Goal: Task Accomplishment & Management: Complete application form

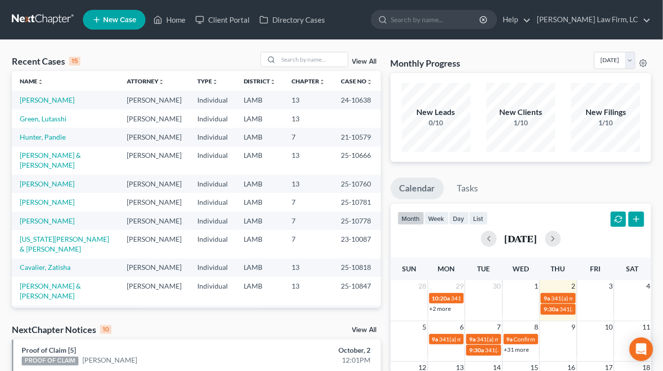
click at [186, 132] on td "[PERSON_NAME]" at bounding box center [154, 137] width 71 height 18
click at [338, 62] on input "search" at bounding box center [313, 59] width 69 height 14
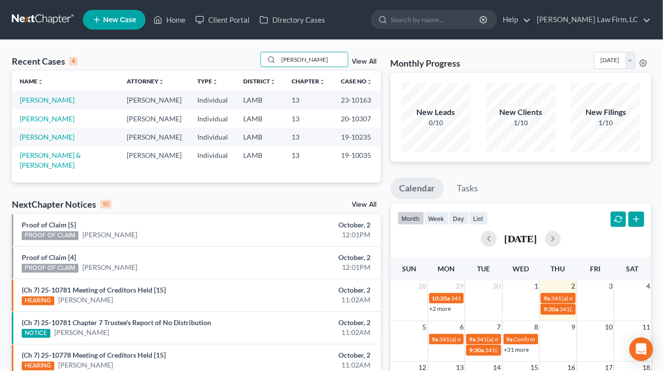
type input "kelly"
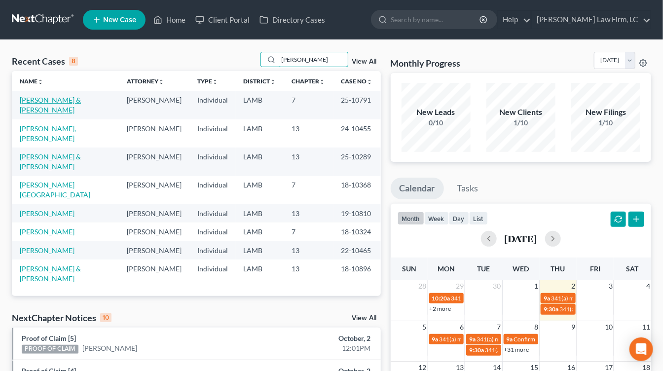
type input "linda"
click at [57, 99] on link "[PERSON_NAME] & [PERSON_NAME]" at bounding box center [50, 105] width 61 height 18
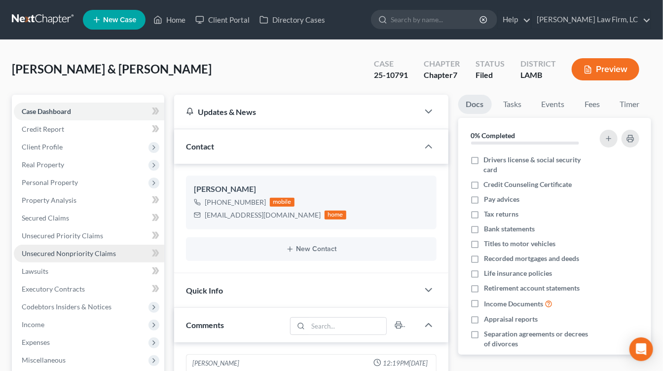
click at [68, 254] on span "Unsecured Nonpriority Claims" at bounding box center [69, 253] width 94 height 8
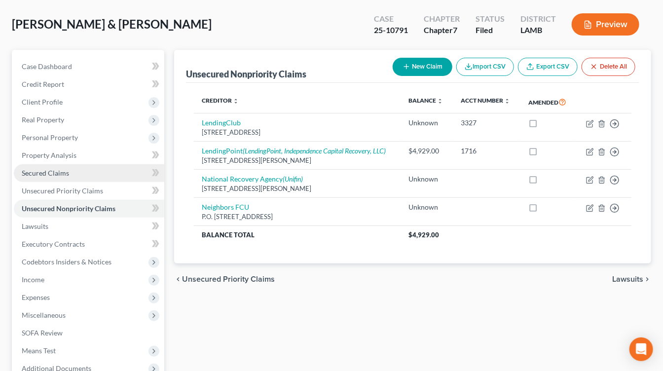
click at [50, 172] on span "Secured Claims" at bounding box center [45, 173] width 47 height 8
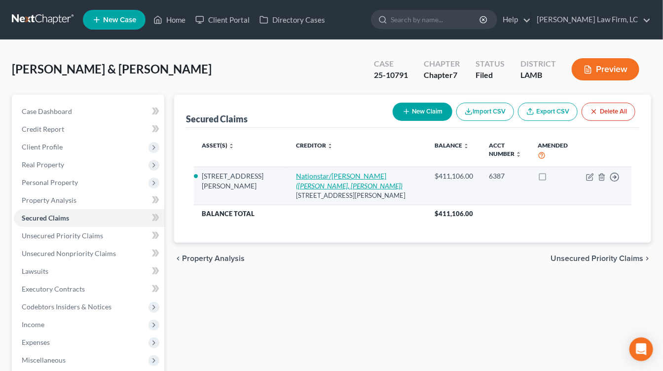
click at [296, 173] on link "Nationstar/Mr. Cooper (Mr. Cooper, Dean Morris)" at bounding box center [349, 181] width 107 height 18
select select "45"
select select "4"
select select "2"
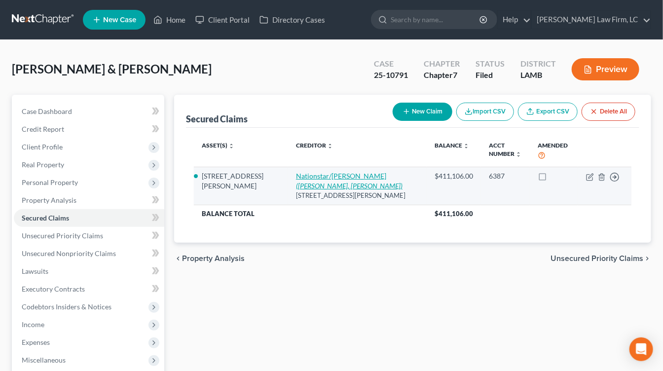
select select "0"
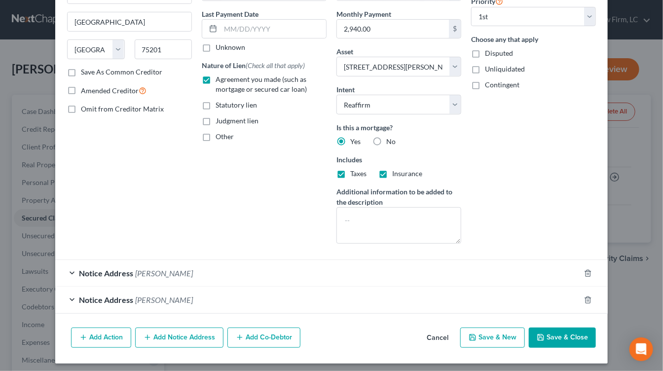
scroll to position [127, 0]
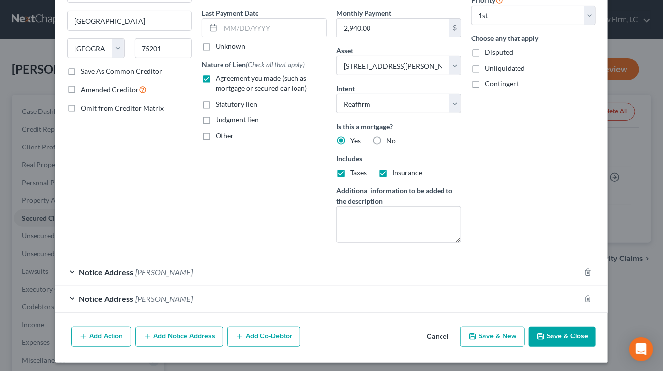
click at [418, 355] on div at bounding box center [331, 359] width 552 height 8
drag, startPoint x: 422, startPoint y: 346, endPoint x: 432, endPoint y: 342, distance: 10.6
click at [432, 342] on div "Add Action Add Notice Address Add Co-Debtor Cancel Save & New Save & Close" at bounding box center [331, 339] width 552 height 33
click at [432, 342] on button "Cancel" at bounding box center [437, 337] width 37 height 20
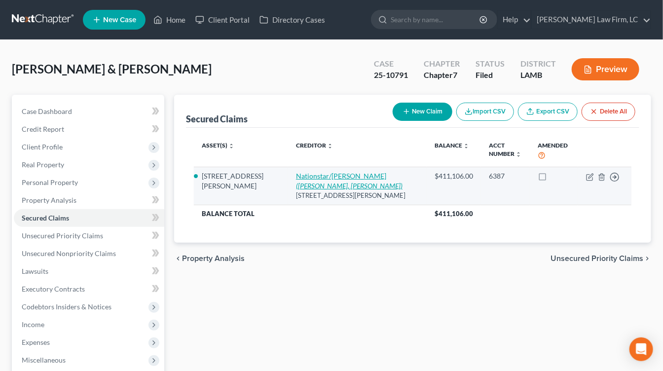
click at [320, 173] on link "Nationstar/Mr. Cooper (Mr. Cooper, Dean Morris)" at bounding box center [349, 181] width 107 height 18
select select "45"
select select "4"
select select "2"
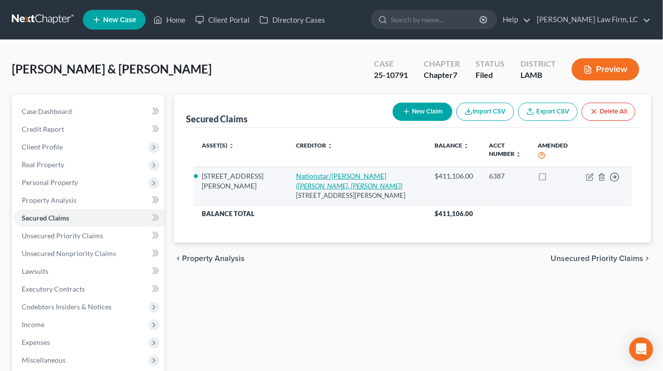
select select "0"
select select "19"
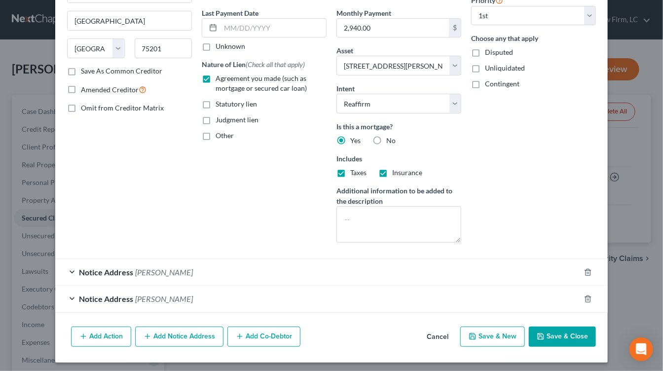
click at [435, 347] on div "Add Action Add Notice Address Add Co-Debtor Cancel Save & New Save & Close" at bounding box center [331, 339] width 552 height 33
click at [434, 302] on div "Notice Address Dean Morris" at bounding box center [317, 299] width 525 height 26
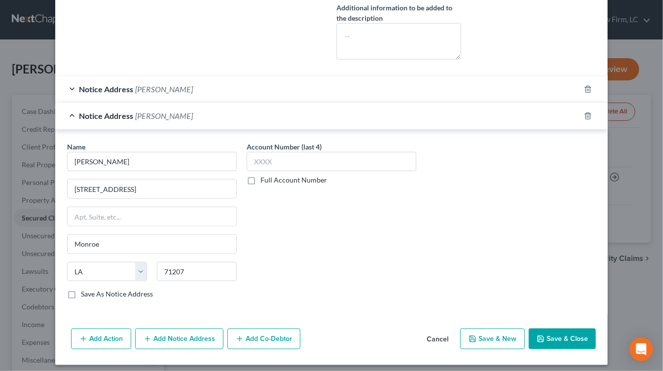
click at [429, 332] on button "Cancel" at bounding box center [437, 339] width 37 height 20
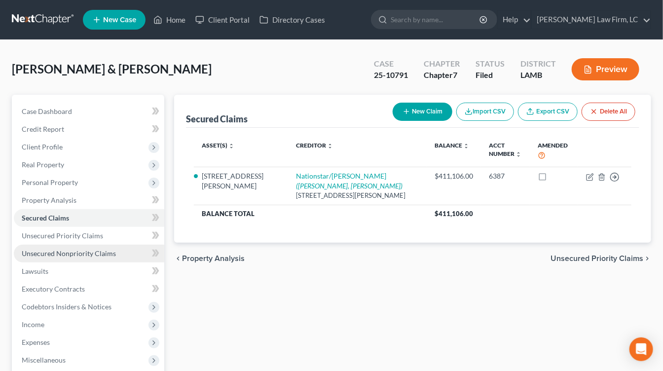
click at [55, 254] on span "Unsecured Nonpriority Claims" at bounding box center [69, 253] width 94 height 8
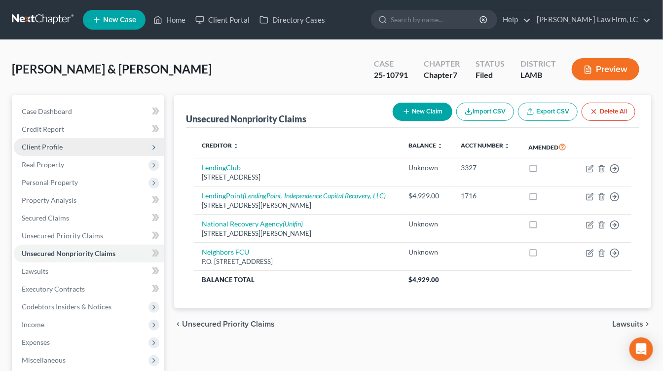
click at [116, 149] on span "Client Profile" at bounding box center [89, 147] width 150 height 18
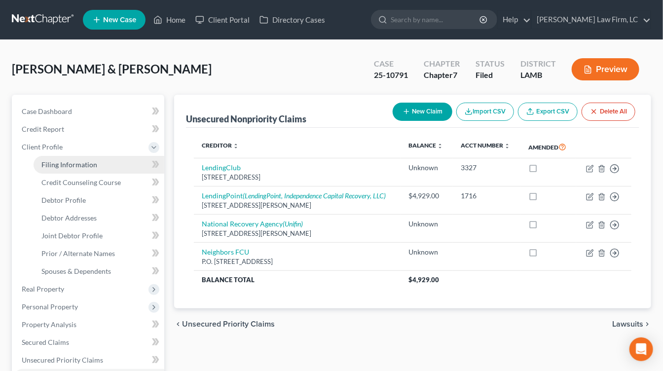
click at [116, 164] on link "Filing Information" at bounding box center [99, 165] width 131 height 18
select select "1"
select select "0"
select select "19"
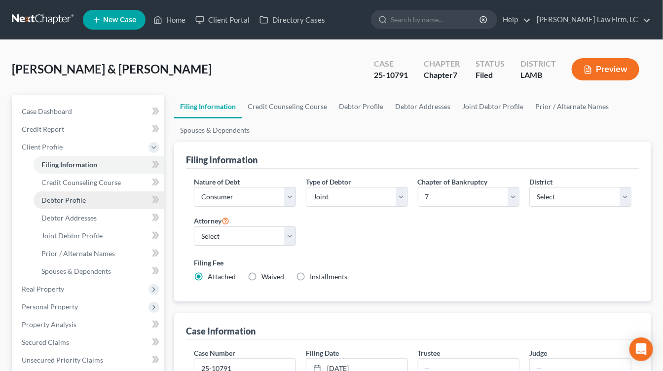
click at [116, 205] on link "Debtor Profile" at bounding box center [99, 200] width 131 height 18
select select "1"
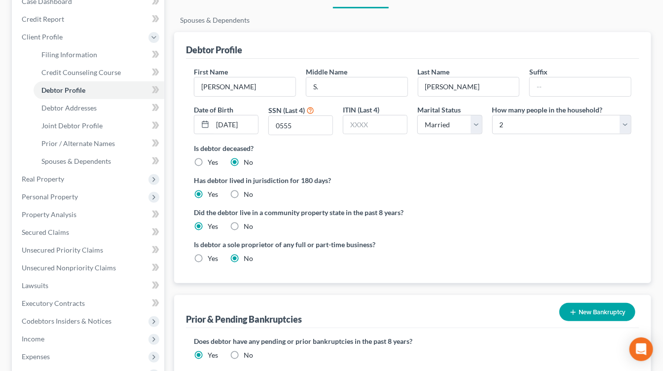
scroll to position [114, 0]
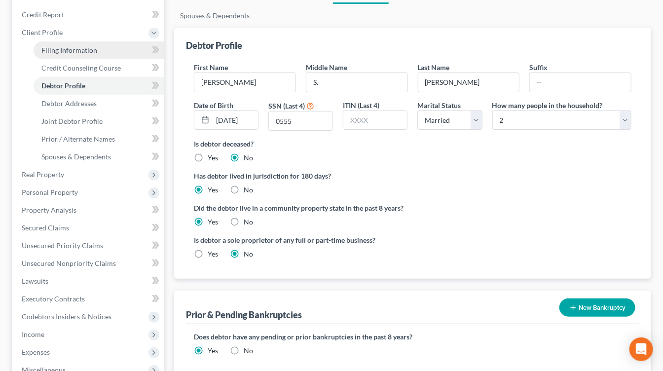
click at [94, 53] on span "Filing Information" at bounding box center [69, 50] width 56 height 8
select select "1"
select select "0"
select select "35"
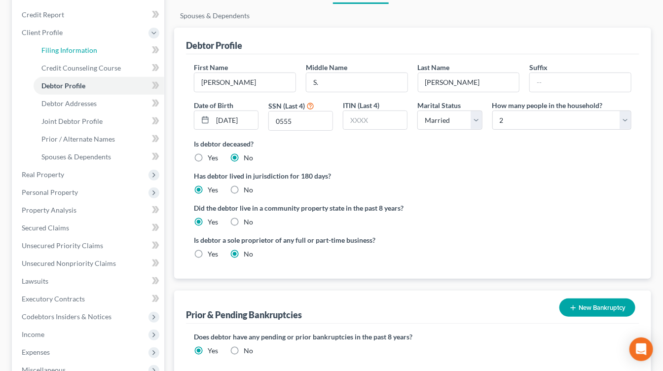
select select "0"
select select "19"
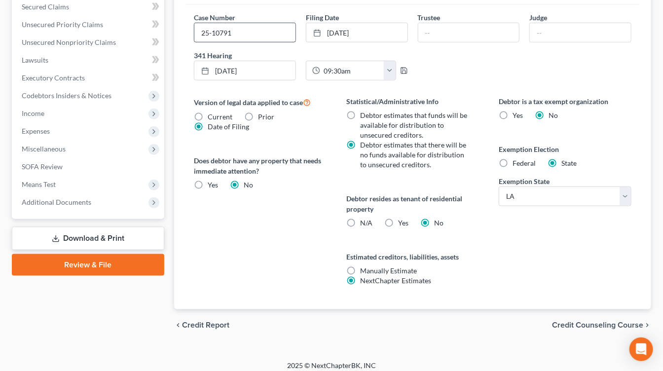
scroll to position [339, 0]
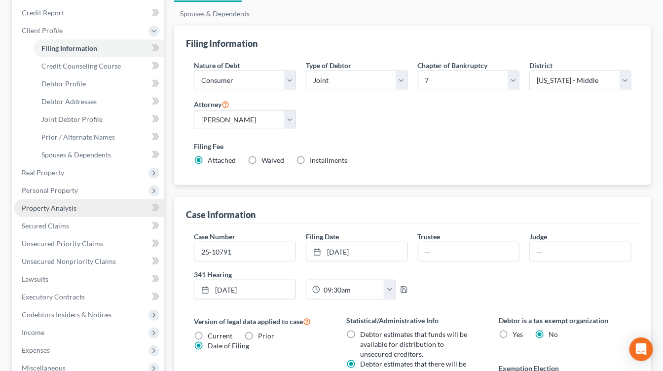
click at [110, 202] on link "Property Analysis" at bounding box center [89, 208] width 150 height 18
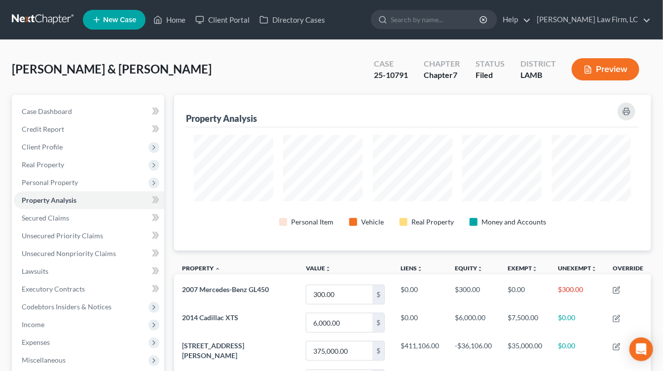
click at [58, 20] on link at bounding box center [43, 20] width 63 height 18
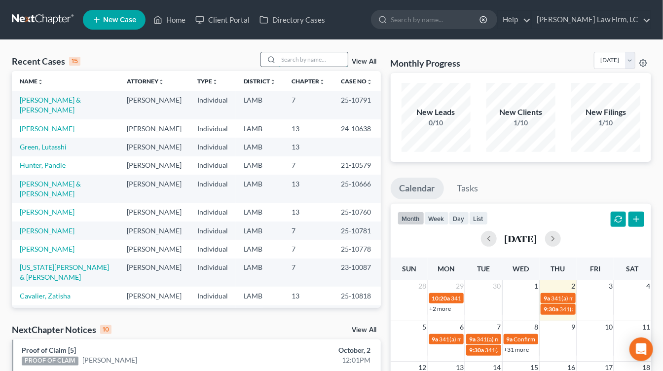
click at [331, 56] on input "search" at bounding box center [313, 59] width 69 height 14
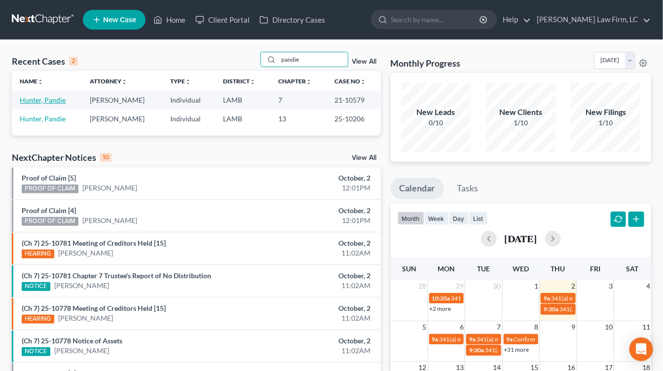
type input "pandie"
drag, startPoint x: 55, startPoint y: 99, endPoint x: 49, endPoint y: 121, distance: 23.0
click at [49, 121] on link "Hunter, Pandie" at bounding box center [43, 118] width 46 height 8
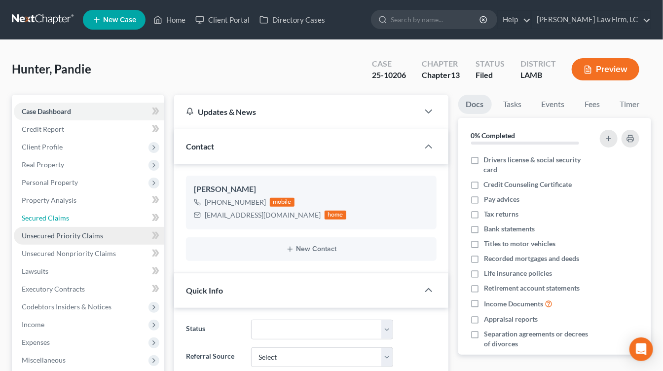
click at [121, 215] on link "Secured Claims" at bounding box center [89, 218] width 150 height 18
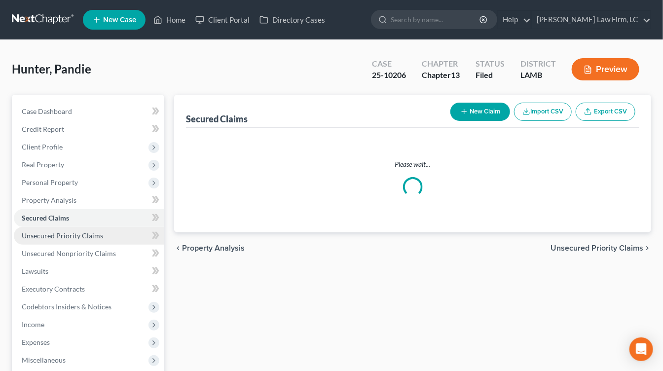
click at [112, 237] on link "Unsecured Priority Claims" at bounding box center [89, 236] width 150 height 18
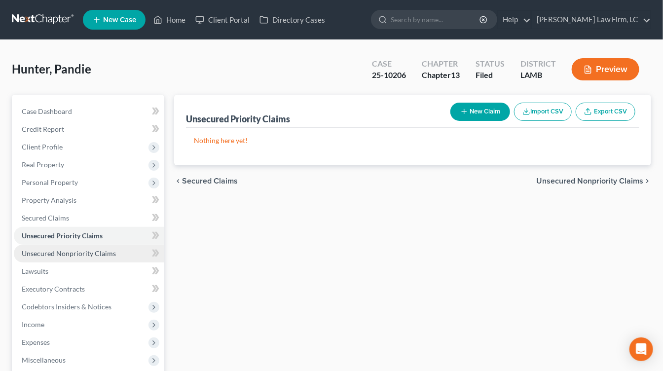
click at [109, 251] on span "Unsecured Nonpriority Claims" at bounding box center [69, 253] width 94 height 8
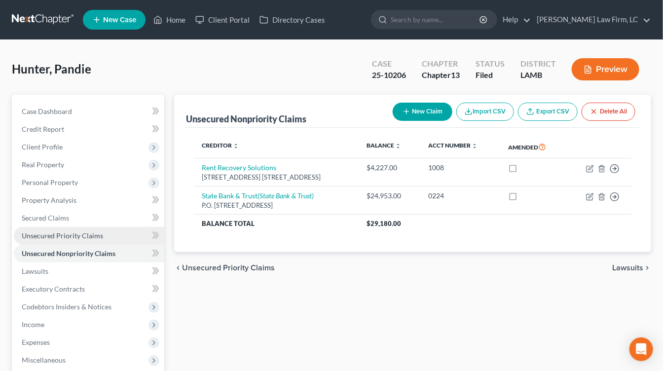
scroll to position [12, 0]
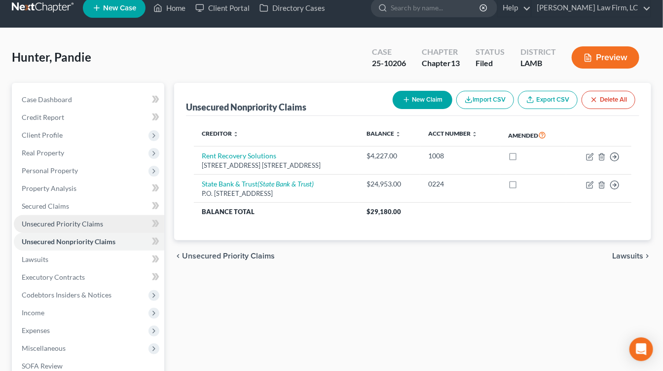
click at [102, 215] on link "Unsecured Priority Claims" at bounding box center [89, 224] width 150 height 18
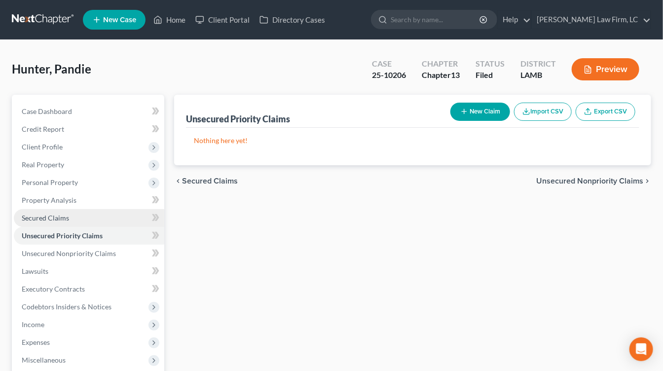
click at [102, 209] on link "Secured Claims" at bounding box center [89, 218] width 150 height 18
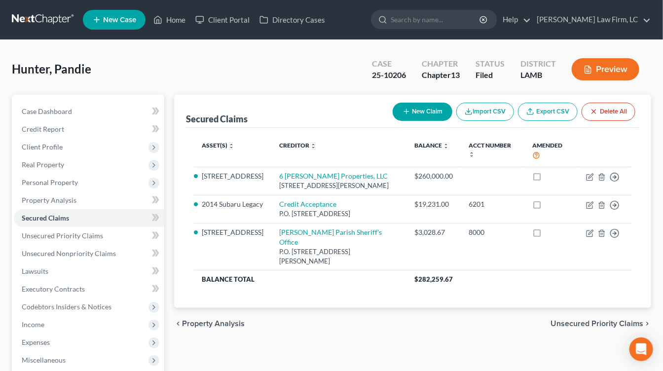
click at [57, 11] on link at bounding box center [43, 20] width 63 height 18
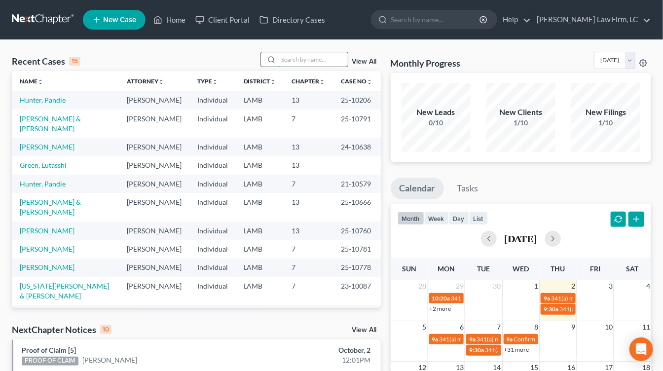
click at [341, 57] on input "search" at bounding box center [313, 59] width 69 height 14
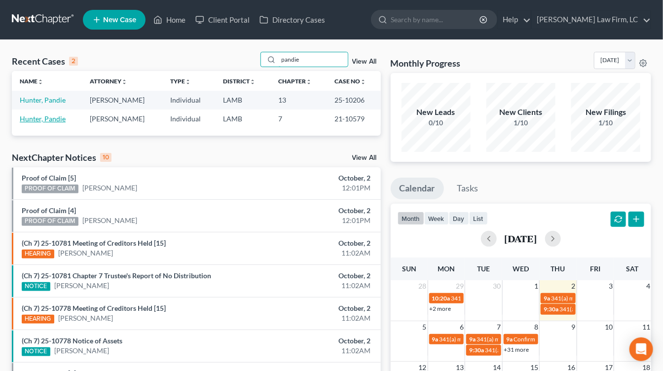
type input "pandie"
click at [51, 118] on link "Hunter, Pandie" at bounding box center [43, 118] width 46 height 8
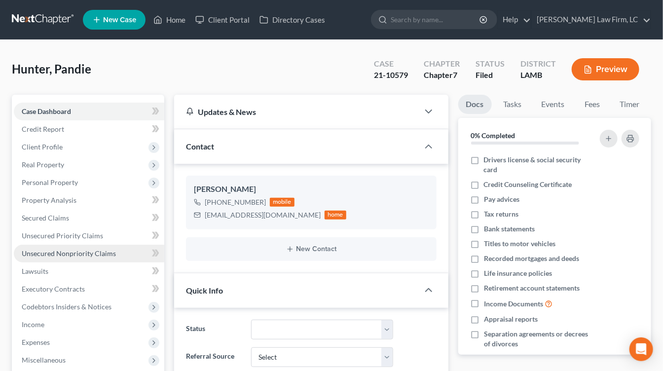
click at [80, 252] on span "Unsecured Nonpriority Claims" at bounding box center [69, 253] width 94 height 8
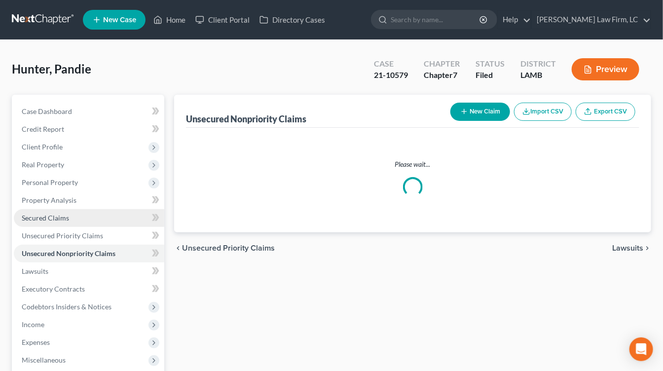
click at [84, 216] on link "Secured Claims" at bounding box center [89, 218] width 150 height 18
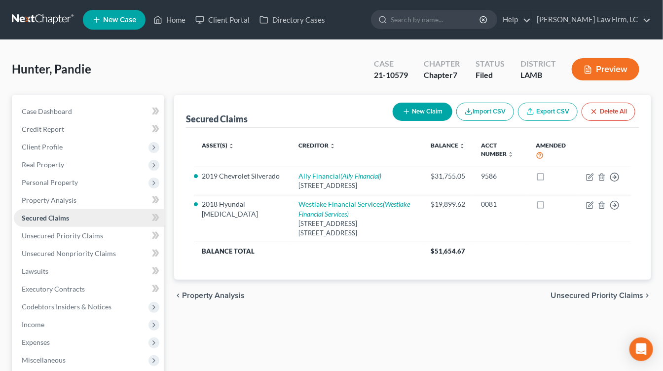
scroll to position [11, 0]
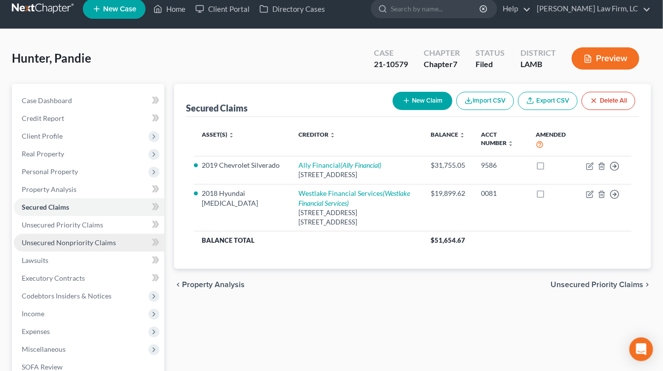
click at [96, 236] on link "Unsecured Nonpriority Claims" at bounding box center [89, 243] width 150 height 18
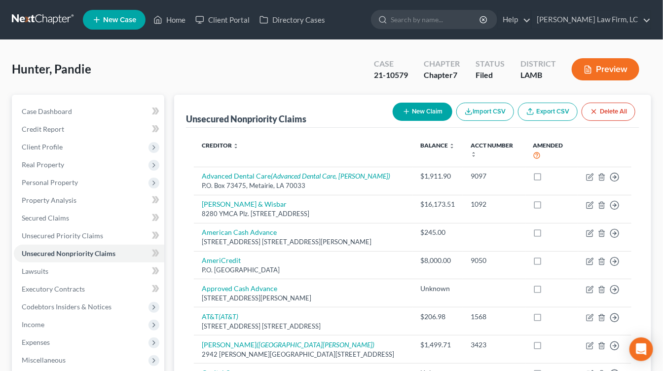
click at [40, 23] on link at bounding box center [43, 20] width 63 height 18
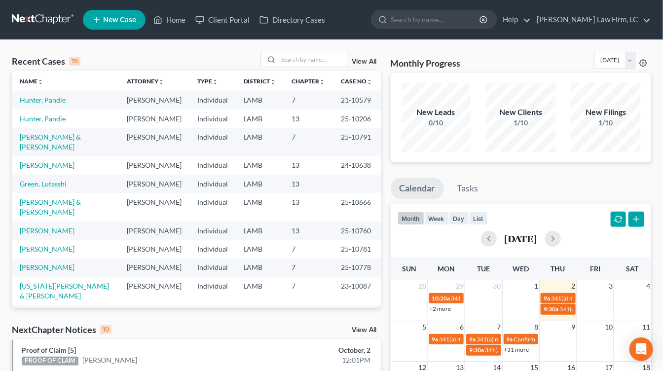
click at [70, 35] on nav "Home New Case Client Portal Directory Cases [PERSON_NAME] Law Firm, [GEOGRAPHIC…" at bounding box center [331, 19] width 663 height 39
click at [66, 28] on link at bounding box center [43, 20] width 63 height 18
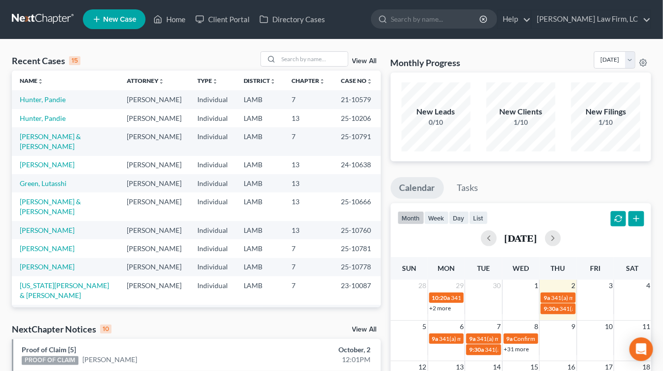
scroll to position [1, 0]
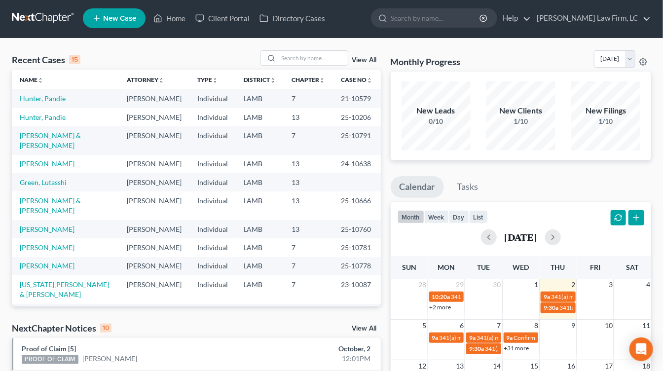
click at [31, 11] on link at bounding box center [43, 18] width 63 height 18
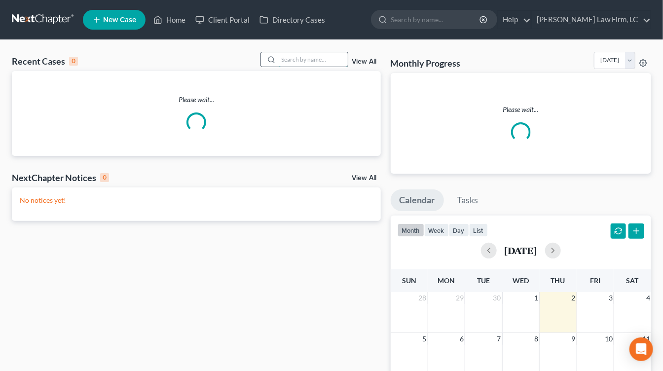
click at [310, 59] on input "search" at bounding box center [313, 59] width 69 height 14
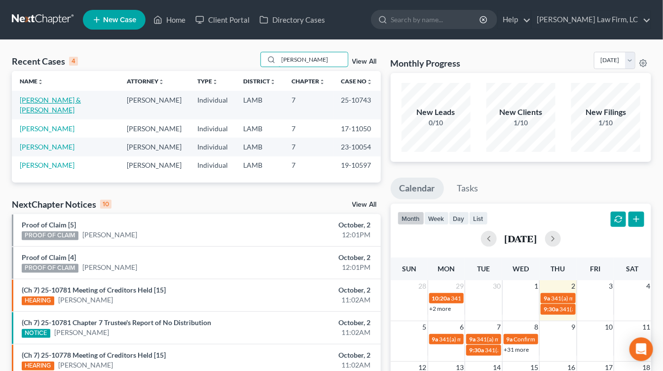
type input "phillips"
click at [44, 98] on link "[PERSON_NAME] & [PERSON_NAME]" at bounding box center [50, 105] width 61 height 18
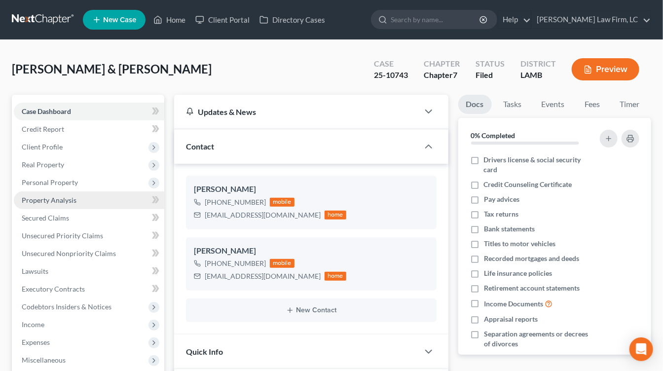
click at [92, 208] on link "Property Analysis" at bounding box center [89, 200] width 150 height 18
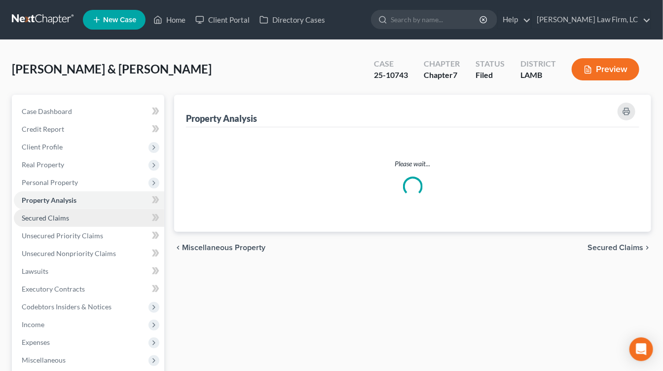
click at [91, 210] on link "Secured Claims" at bounding box center [89, 218] width 150 height 18
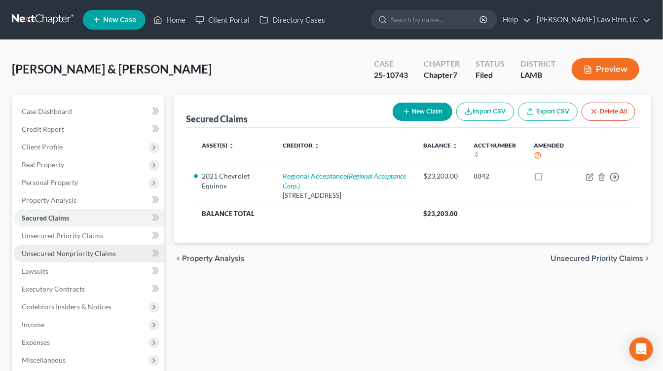
click at [84, 251] on span "Unsecured Nonpriority Claims" at bounding box center [69, 253] width 94 height 8
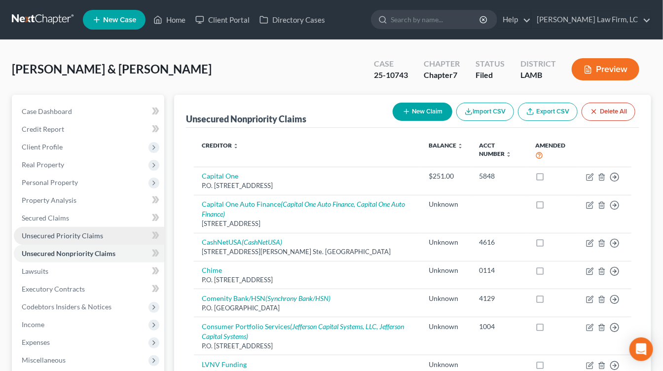
click at [93, 227] on link "Unsecured Priority Claims" at bounding box center [89, 236] width 150 height 18
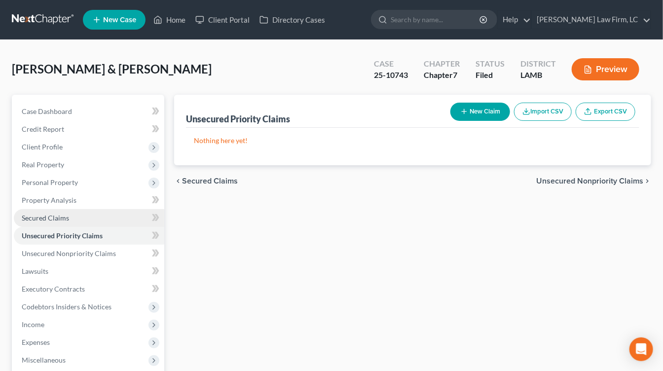
click at [93, 220] on link "Secured Claims" at bounding box center [89, 218] width 150 height 18
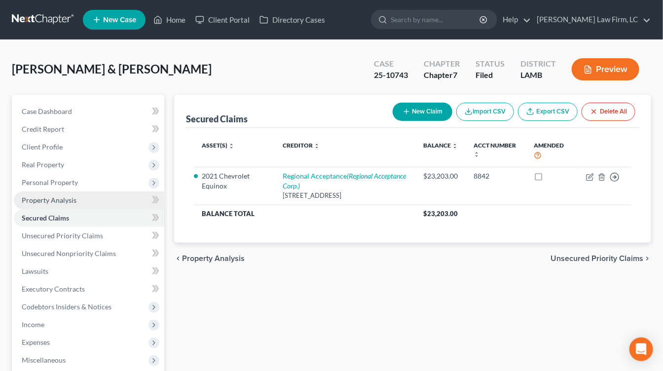
click at [101, 194] on link "Property Analysis" at bounding box center [89, 200] width 150 height 18
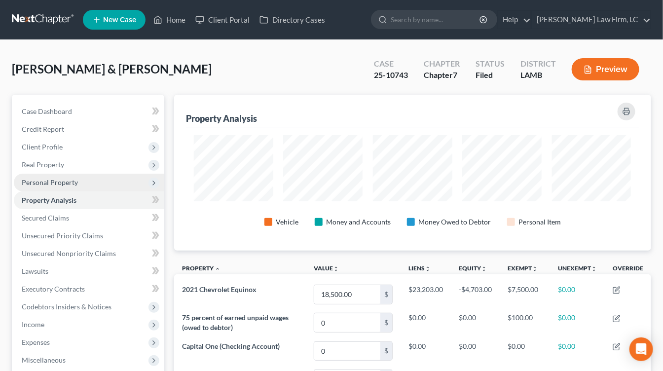
click at [94, 186] on span "Personal Property" at bounding box center [89, 183] width 150 height 18
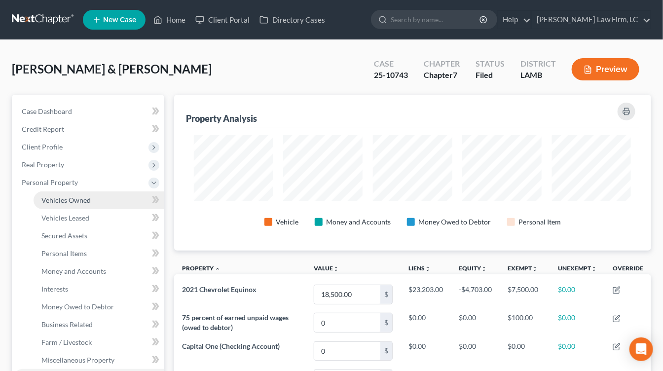
scroll to position [155, 477]
click at [94, 203] on link "Vehicles Owned" at bounding box center [99, 200] width 131 height 18
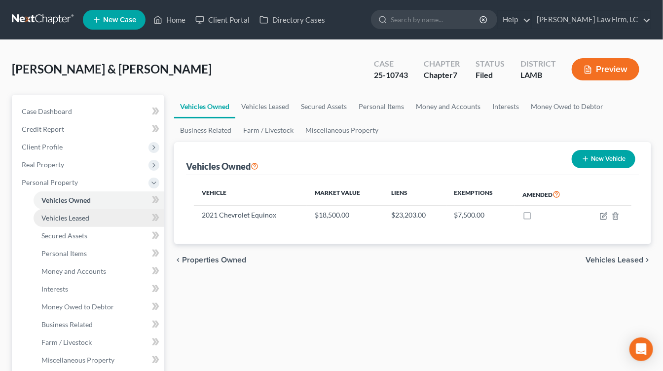
click at [89, 219] on span "Vehicles Leased" at bounding box center [65, 218] width 48 height 8
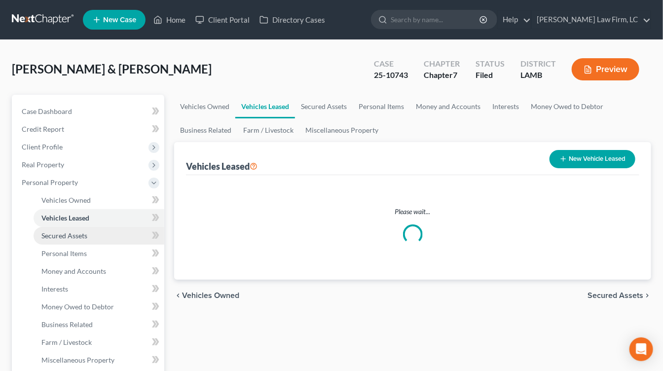
click at [86, 241] on link "Secured Assets" at bounding box center [99, 236] width 131 height 18
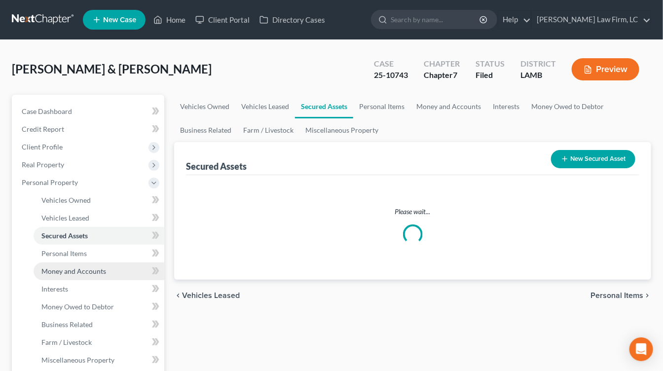
click at [85, 267] on span "Money and Accounts" at bounding box center [73, 271] width 65 height 8
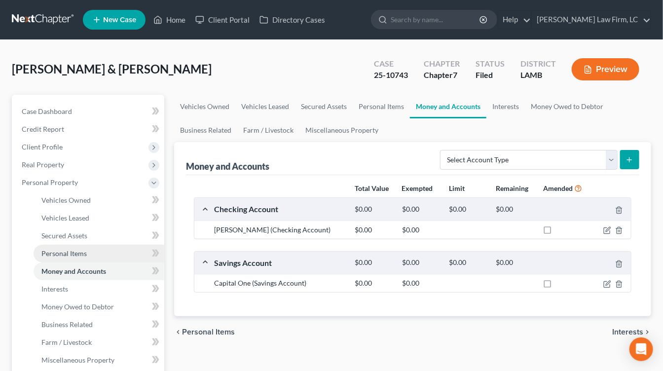
click at [88, 251] on link "Personal Items" at bounding box center [99, 254] width 131 height 18
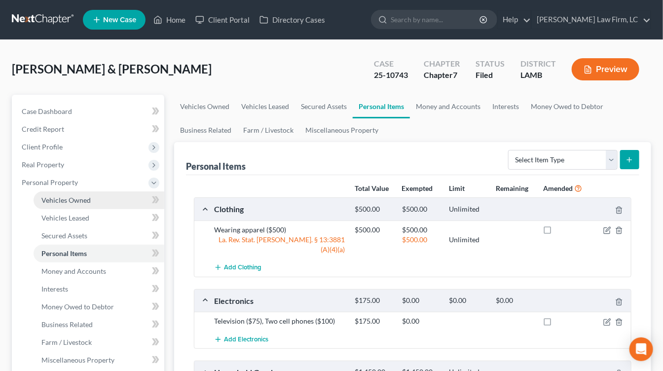
click at [99, 193] on link "Vehicles Owned" at bounding box center [99, 200] width 131 height 18
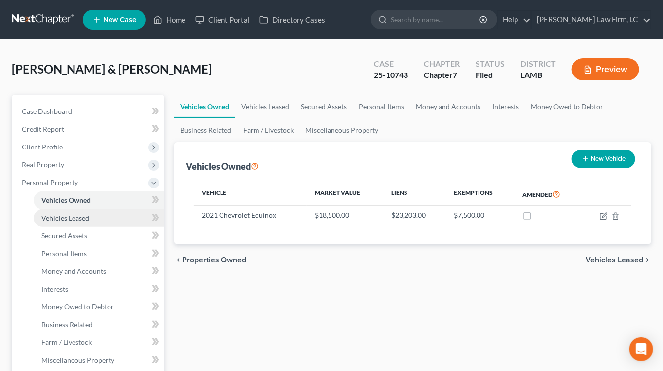
click at [94, 213] on link "Vehicles Leased" at bounding box center [99, 218] width 131 height 18
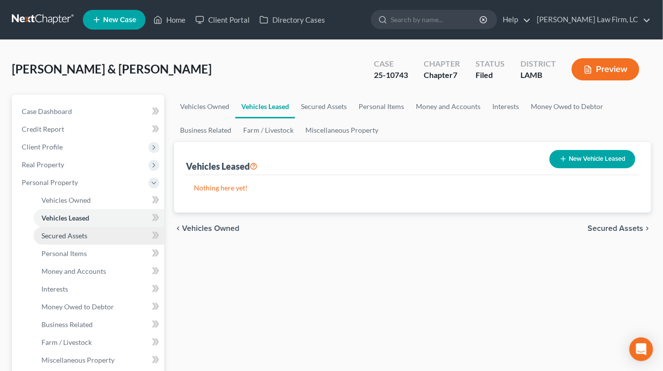
click at [94, 227] on link "Secured Assets" at bounding box center [99, 236] width 131 height 18
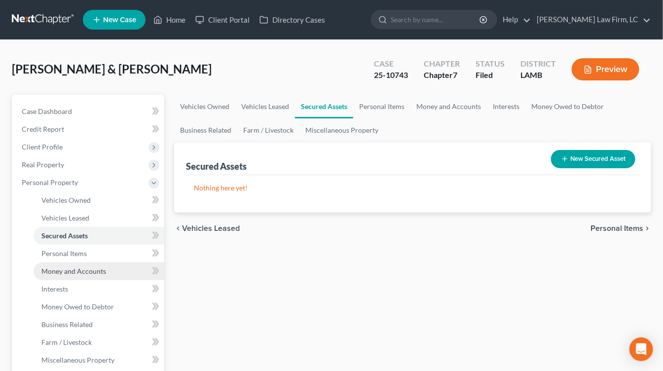
click at [94, 267] on span "Money and Accounts" at bounding box center [73, 271] width 65 height 8
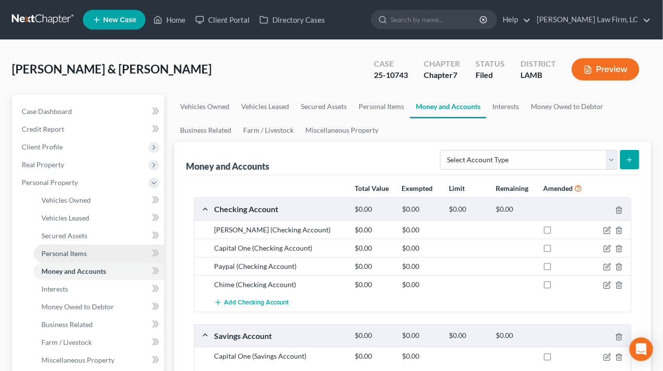
click at [110, 261] on link "Personal Items" at bounding box center [99, 254] width 131 height 18
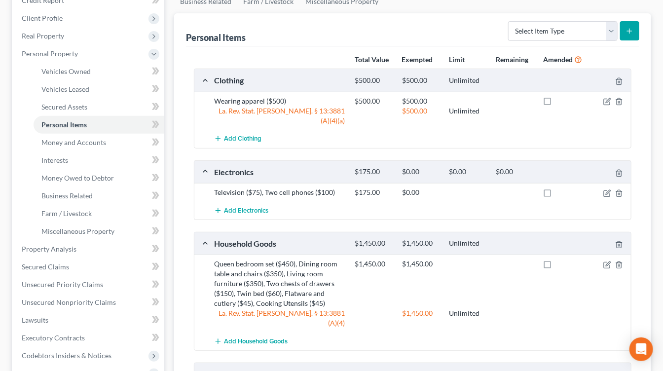
scroll to position [252, 0]
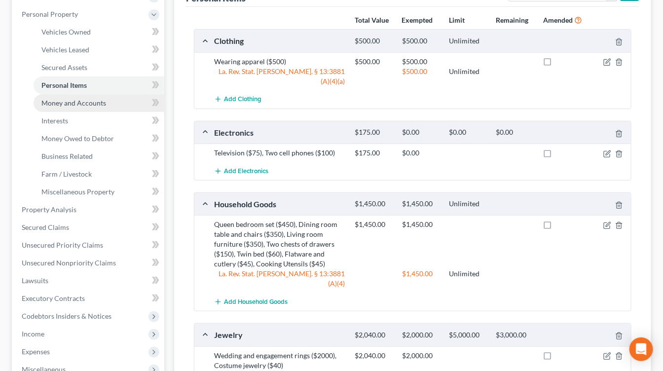
click at [101, 102] on span "Money and Accounts" at bounding box center [73, 103] width 65 height 8
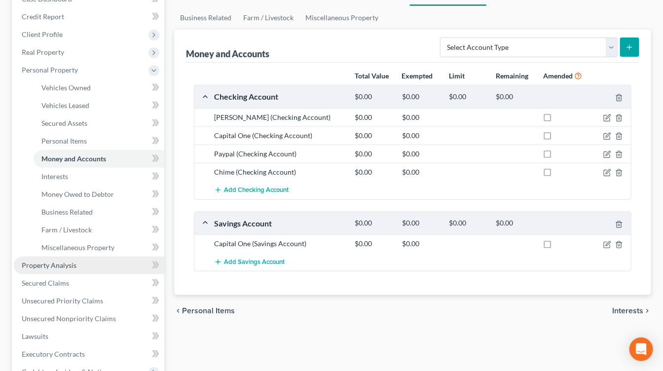
click at [64, 268] on span "Property Analysis" at bounding box center [49, 265] width 55 height 8
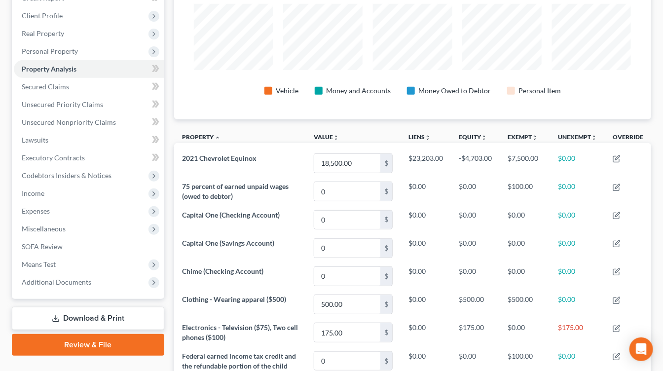
scroll to position [89, 0]
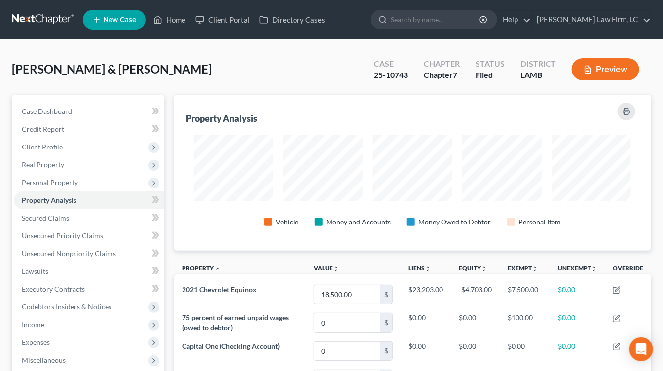
click at [52, 24] on link at bounding box center [43, 20] width 63 height 18
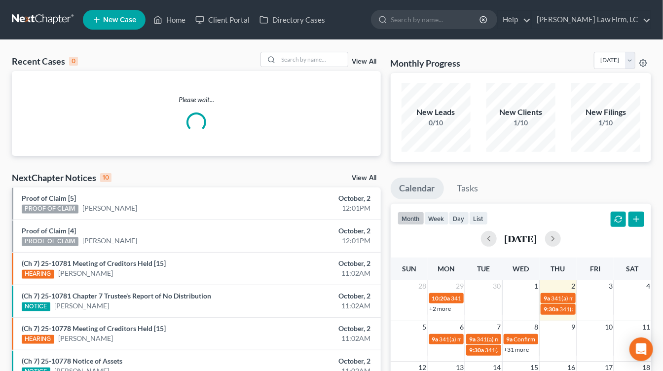
click at [320, 38] on nav "Home New Case Client Portal Directory Cases [PERSON_NAME] Law Firm, [GEOGRAPHIC…" at bounding box center [331, 19] width 663 height 39
click at [315, 52] on input "search" at bounding box center [313, 59] width 69 height 14
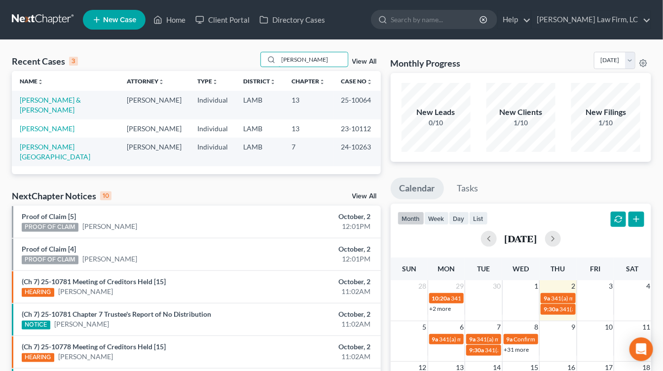
type input "[PERSON_NAME]"
click at [74, 24] on link at bounding box center [43, 20] width 63 height 18
